Goal: Task Accomplishment & Management: Use online tool/utility

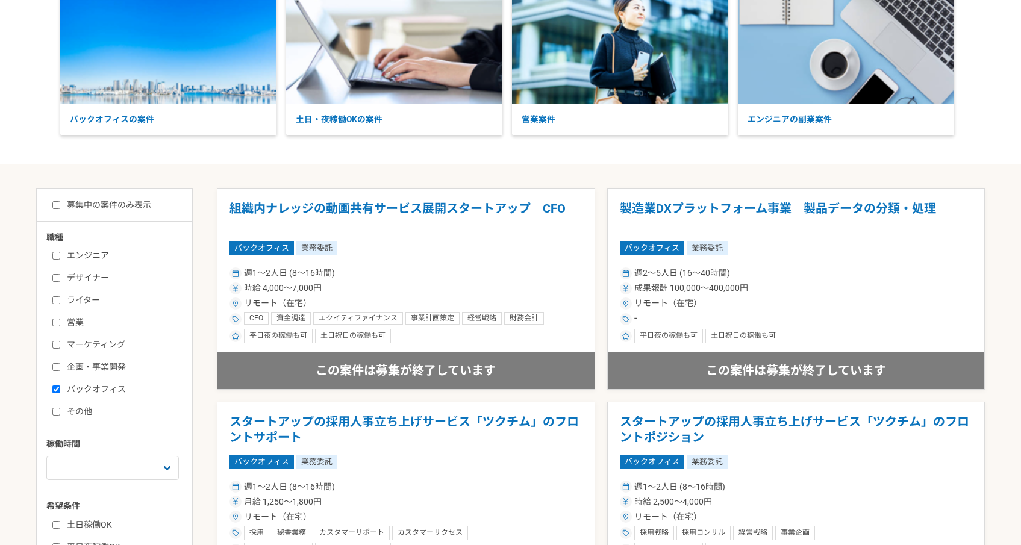
scroll to position [95, 0]
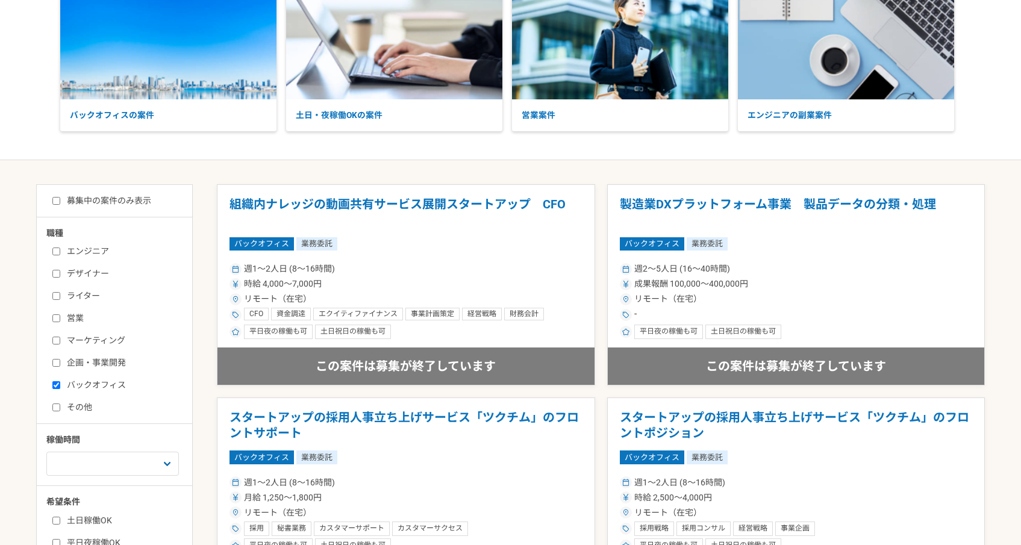
click at [137, 199] on label "募集中の案件のみ表示" at bounding box center [101, 201] width 99 height 13
click at [60, 199] on input "募集中の案件のみ表示" at bounding box center [56, 201] width 8 height 8
checkbox input "true"
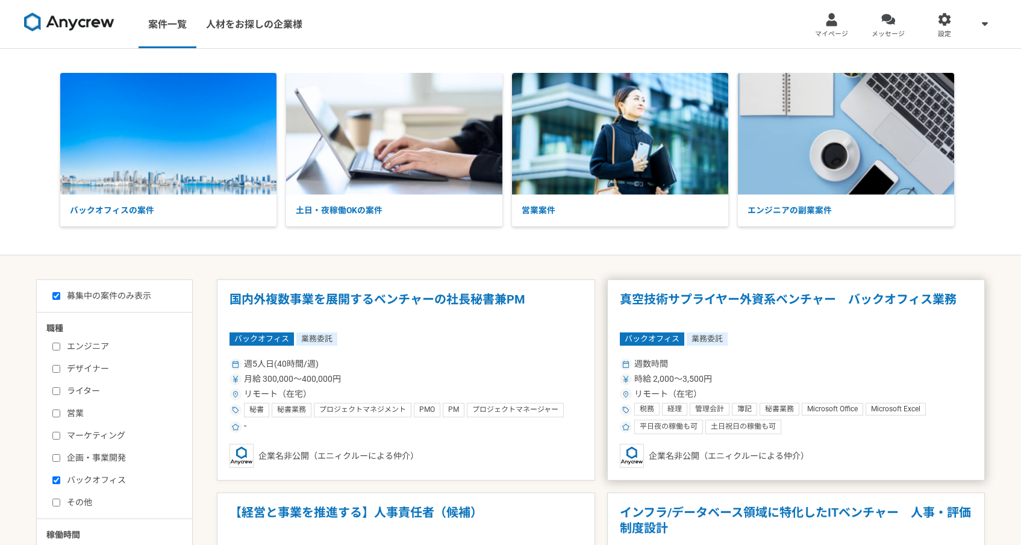
click at [700, 302] on h1 "真空技術サプライヤー外資系ベンチャー　バックオフィス業務" at bounding box center [796, 307] width 353 height 31
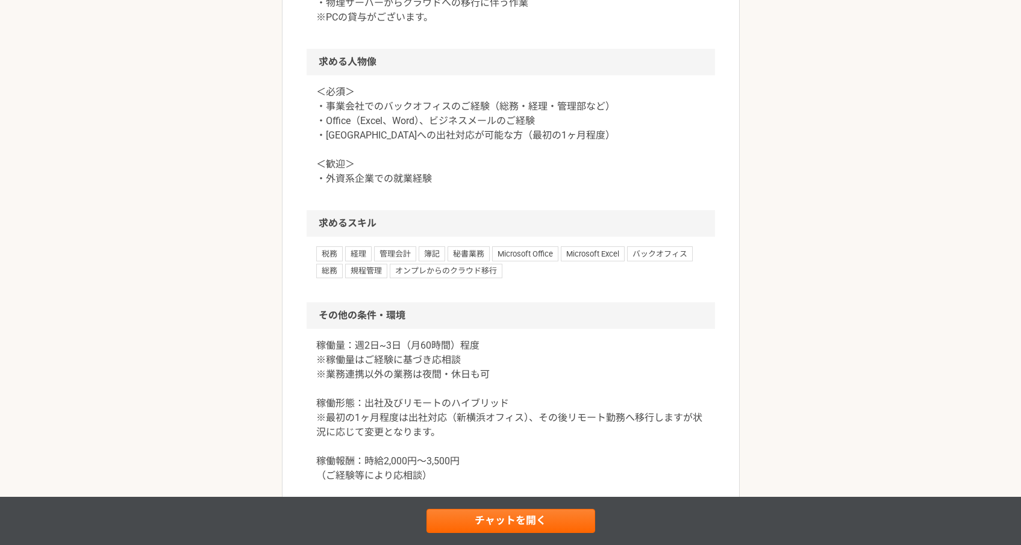
scroll to position [822, 0]
